Goal: Information Seeking & Learning: Learn about a topic

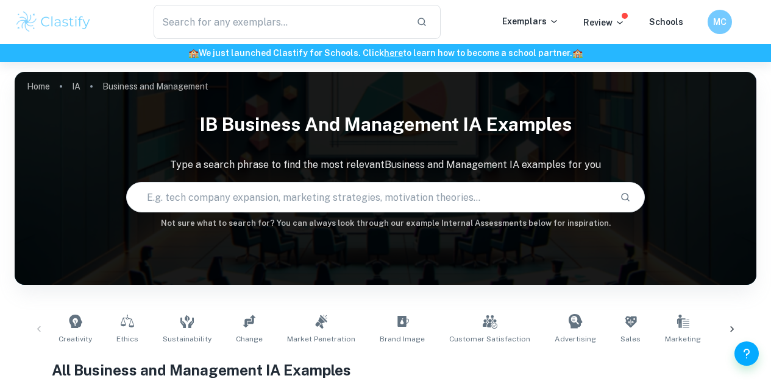
scroll to position [289, 0]
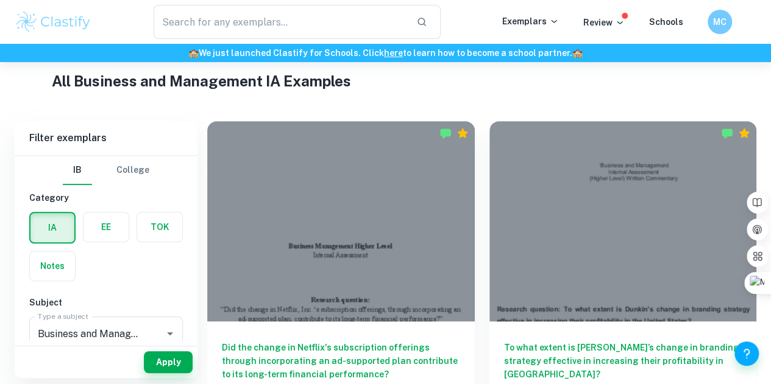
click at [460, 85] on h1 "All Business and Management IA Examples" at bounding box center [385, 81] width 667 height 22
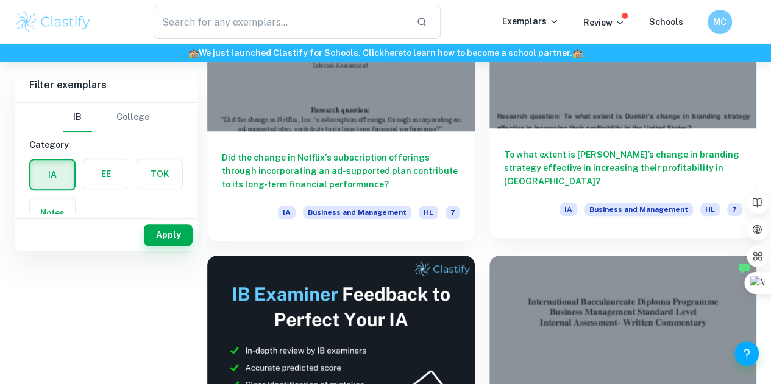
scroll to position [0, 0]
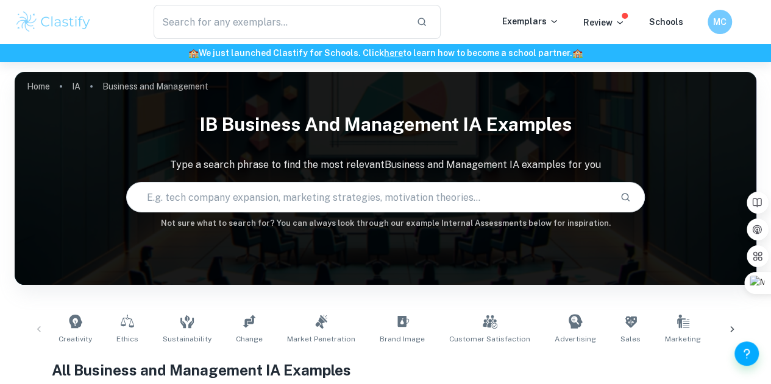
click at [489, 26] on div "​" at bounding box center [297, 22] width 410 height 34
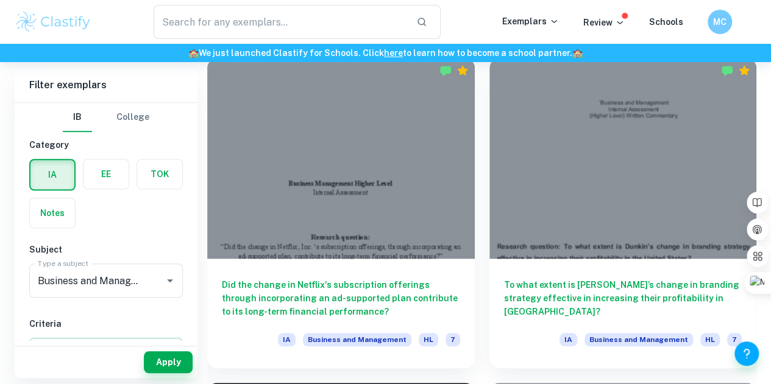
scroll to position [354, 0]
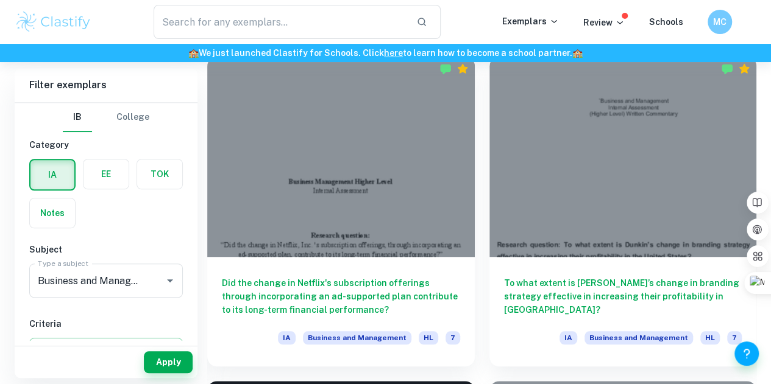
click at [455, 20] on div "​" at bounding box center [297, 22] width 410 height 34
click at [482, 12] on div "​" at bounding box center [297, 22] width 410 height 34
click at [455, 7] on div "​" at bounding box center [297, 22] width 410 height 34
